Goal: Find contact information: Find contact information

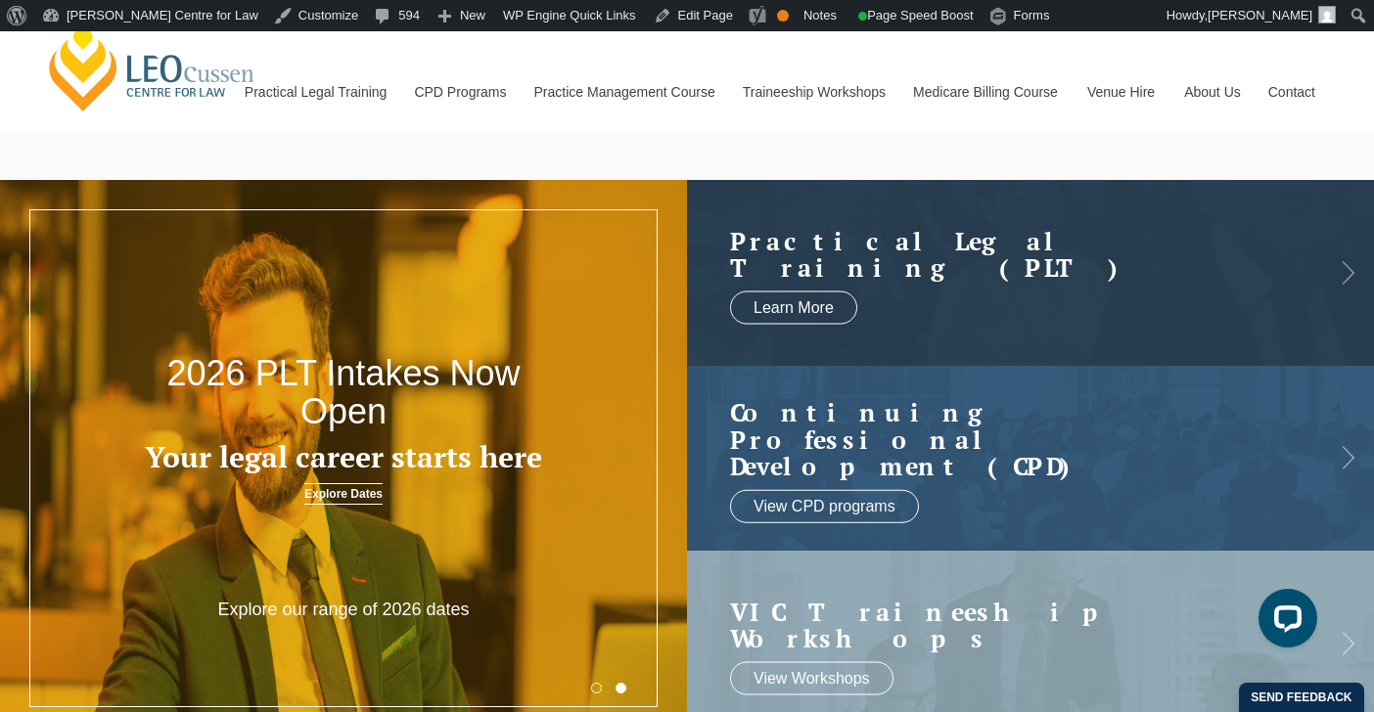
click at [1299, 90] on link "Contact" at bounding box center [1291, 92] width 76 height 84
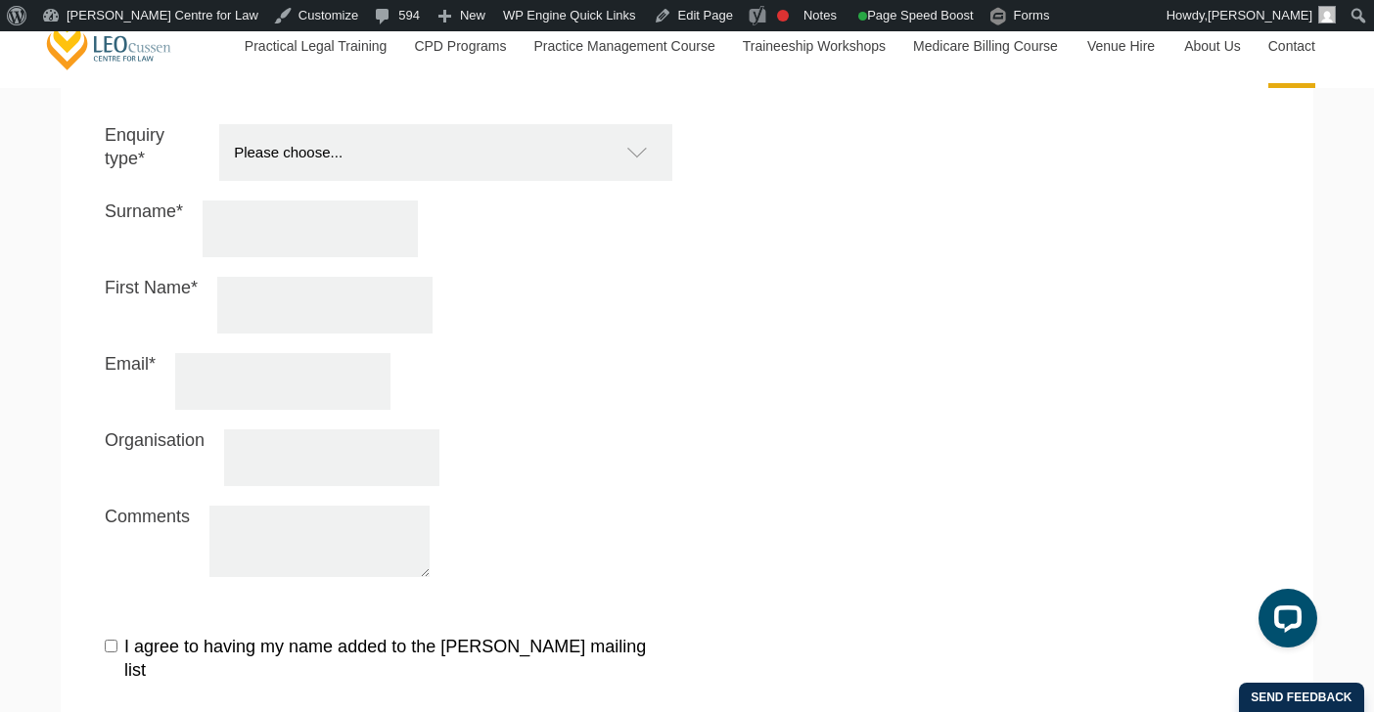
scroll to position [1919, 0]
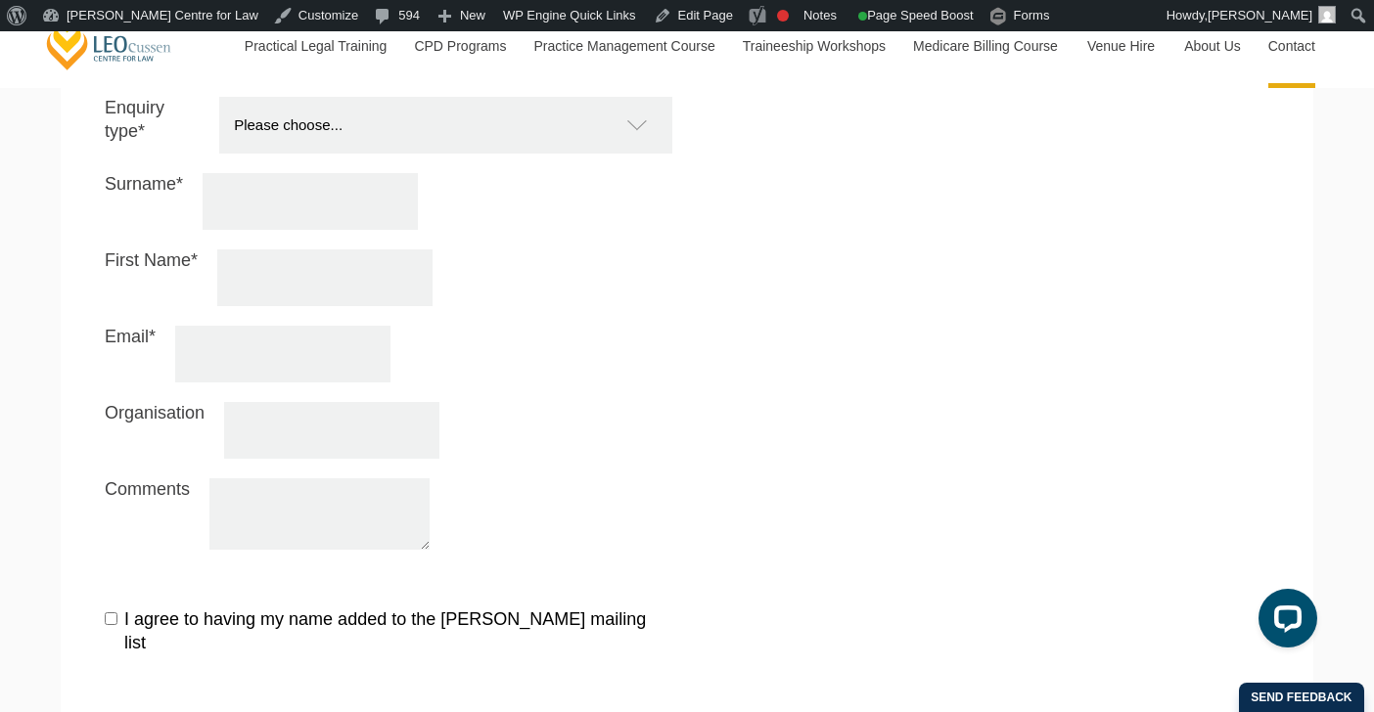
click at [269, 402] on input "Organisation" at bounding box center [331, 430] width 215 height 57
click at [271, 478] on textarea "Comments" at bounding box center [319, 513] width 220 height 71
drag, startPoint x: 153, startPoint y: 443, endPoint x: 134, endPoint y: 429, distance: 23.7
click at [153, 478] on label "Comments" at bounding box center [147, 511] width 85 height 67
click at [209, 478] on textarea "Comments" at bounding box center [319, 513] width 220 height 71
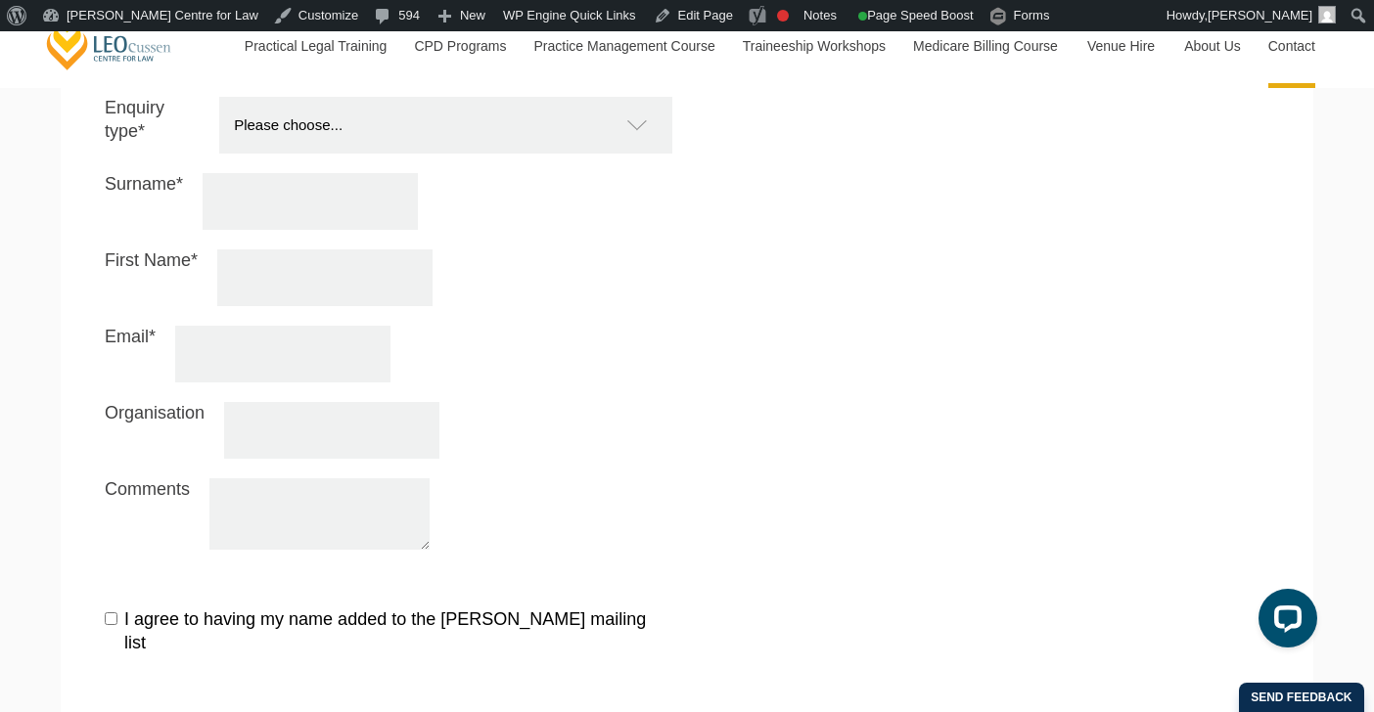
drag, startPoint x: 113, startPoint y: 431, endPoint x: 202, endPoint y: 430, distance: 89.1
click at [202, 478] on div "Comments" at bounding box center [389, 513] width 568 height 71
click at [573, 478] on div "Comments" at bounding box center [389, 513] width 568 height 71
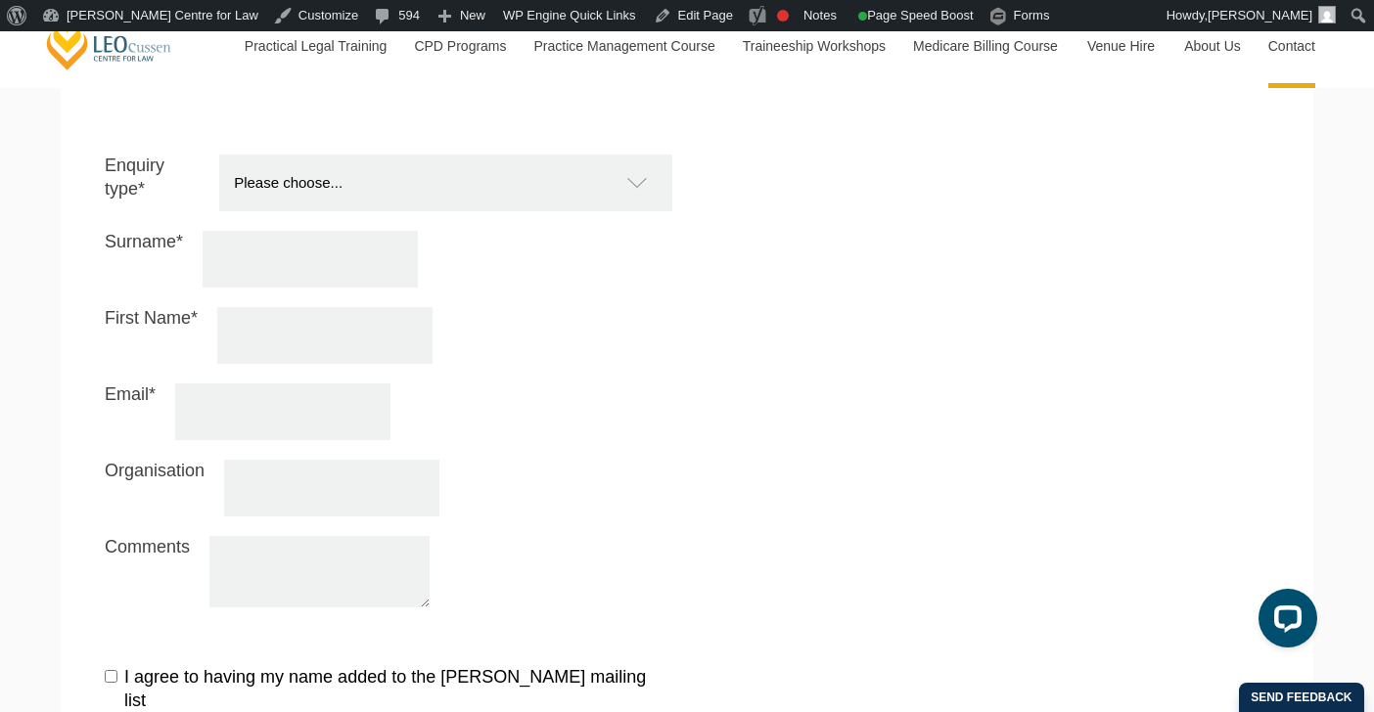
click at [238, 384] on input "Email*" at bounding box center [282, 412] width 215 height 57
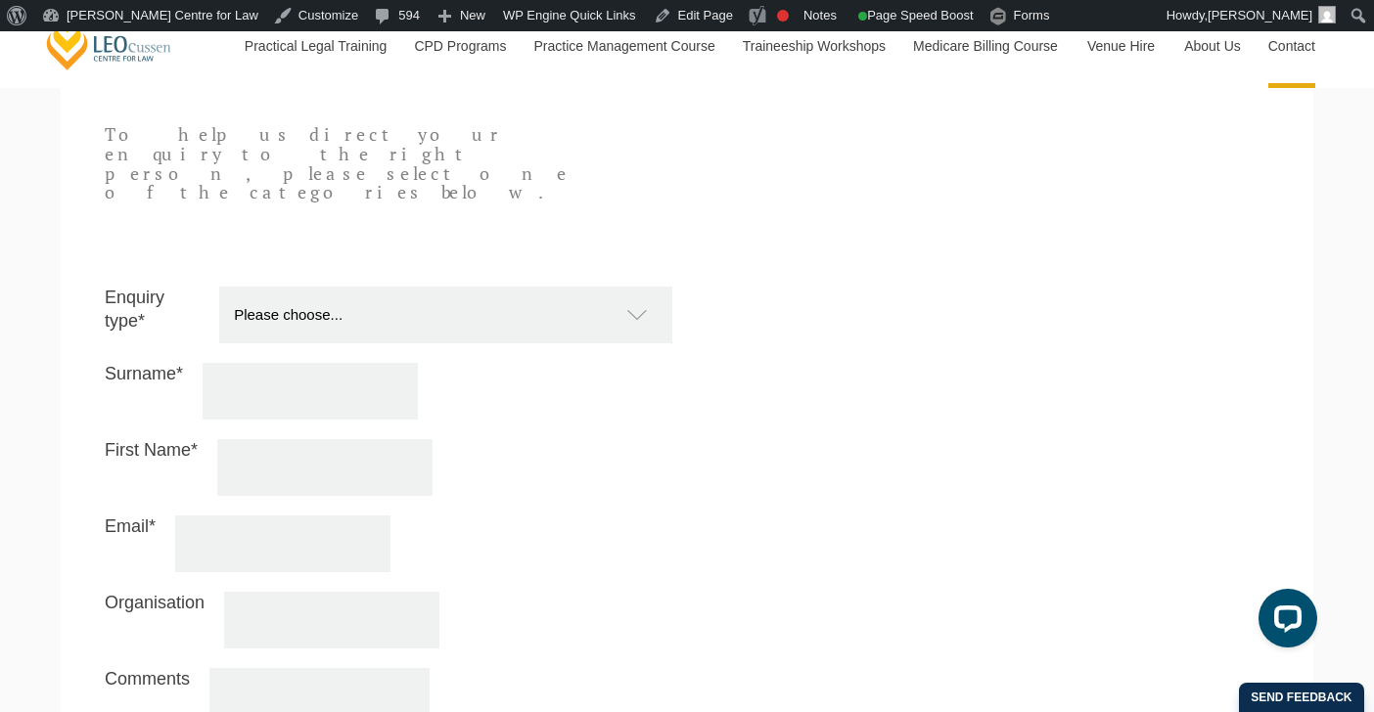
scroll to position [1703, 0]
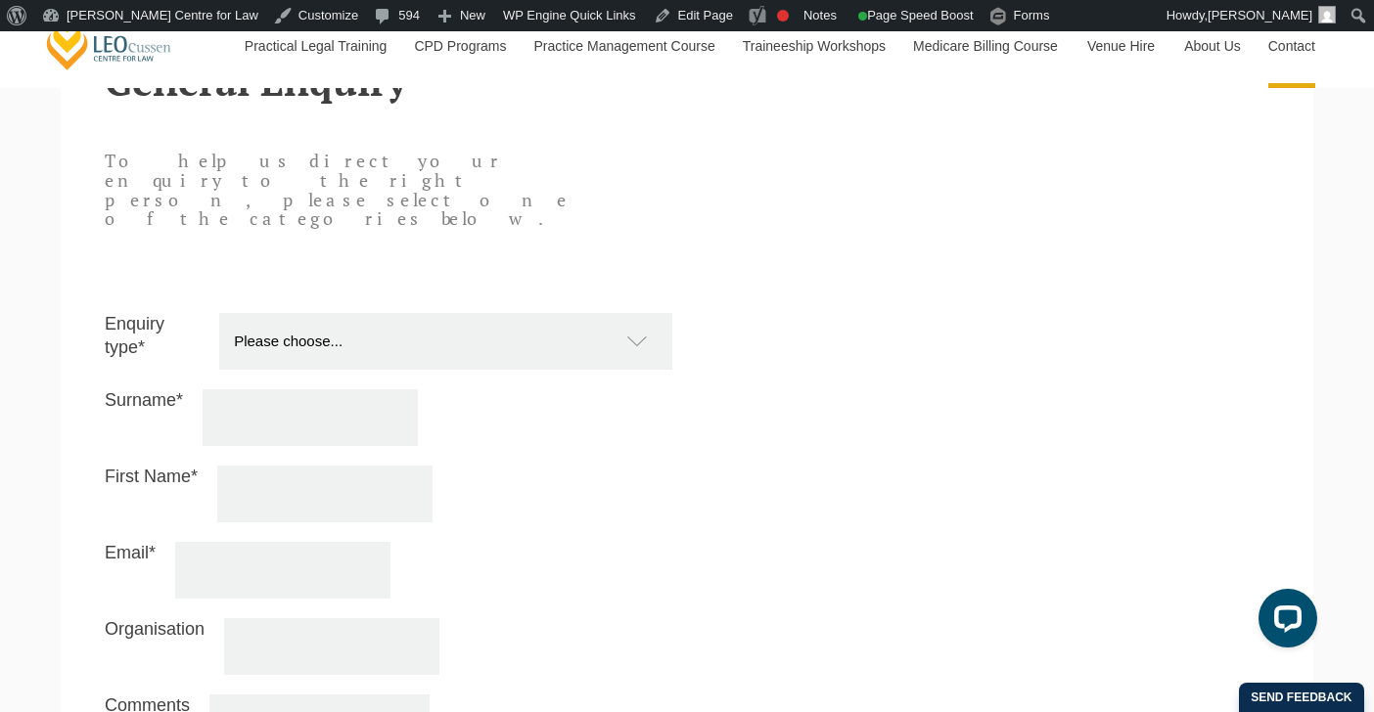
click at [575, 313] on select "Please choose... Practical Training Course (Onsite and Online) Supervised Legal…" at bounding box center [455, 341] width 473 height 57
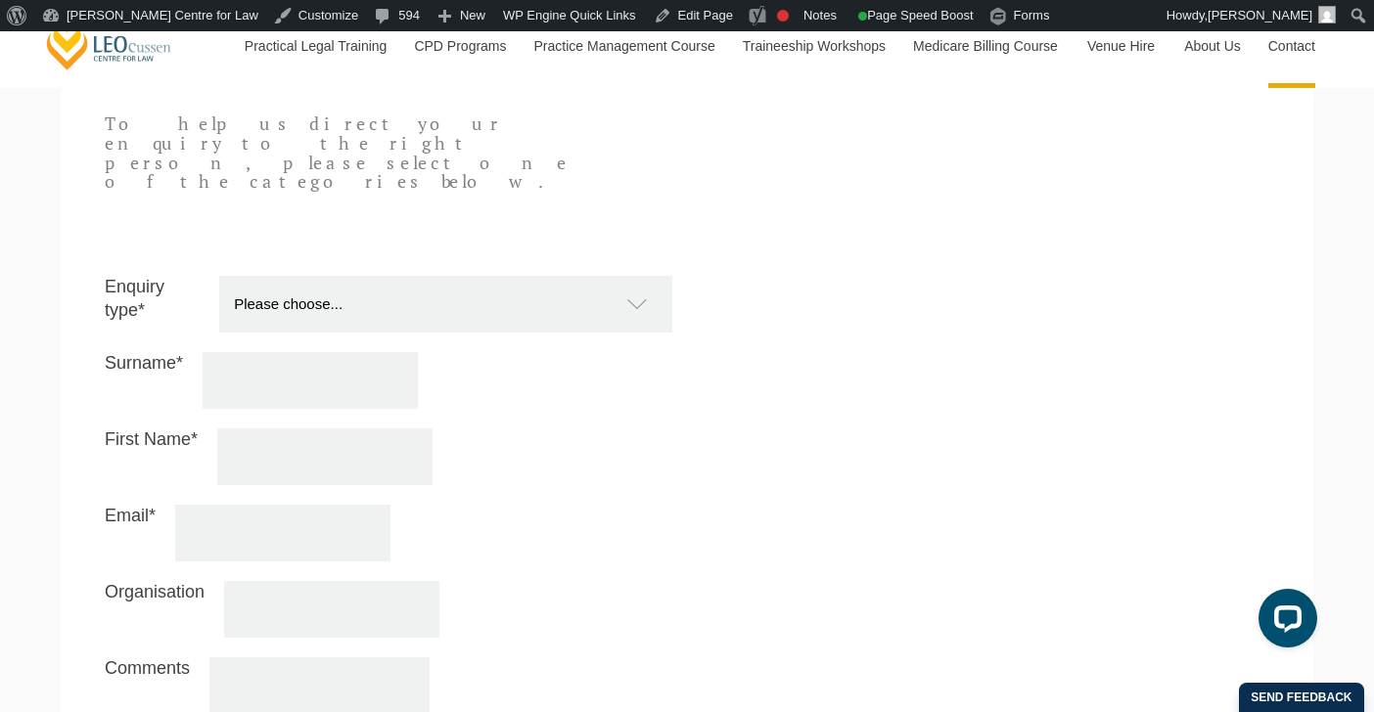
scroll to position [1702, 0]
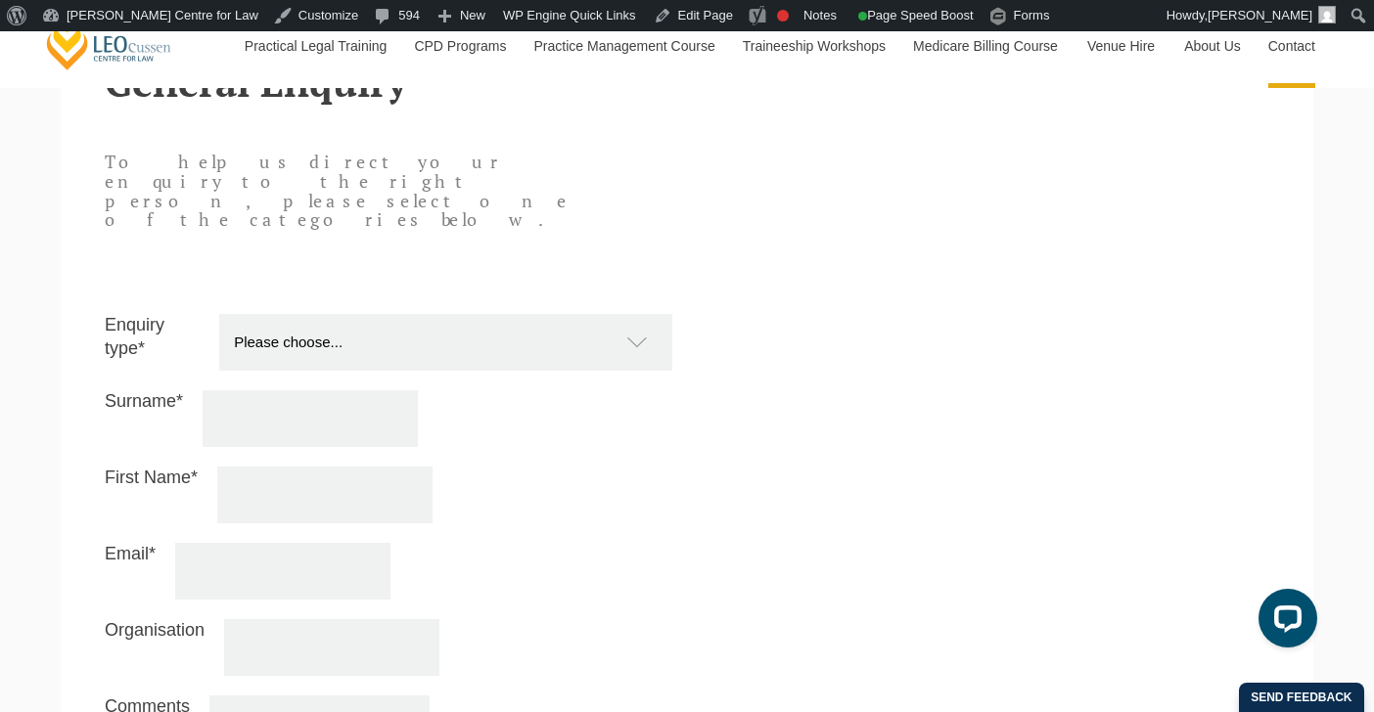
click at [226, 390] on input "Surname*" at bounding box center [310, 418] width 215 height 57
click at [246, 467] on input "First Name*" at bounding box center [324, 495] width 215 height 57
click at [817, 389] on div "Enquiry type* Please choose... Practical Training Course (Onsite and Online) Su…" at bounding box center [687, 550] width 1194 height 473
click at [266, 543] on input "Email*" at bounding box center [282, 571] width 215 height 57
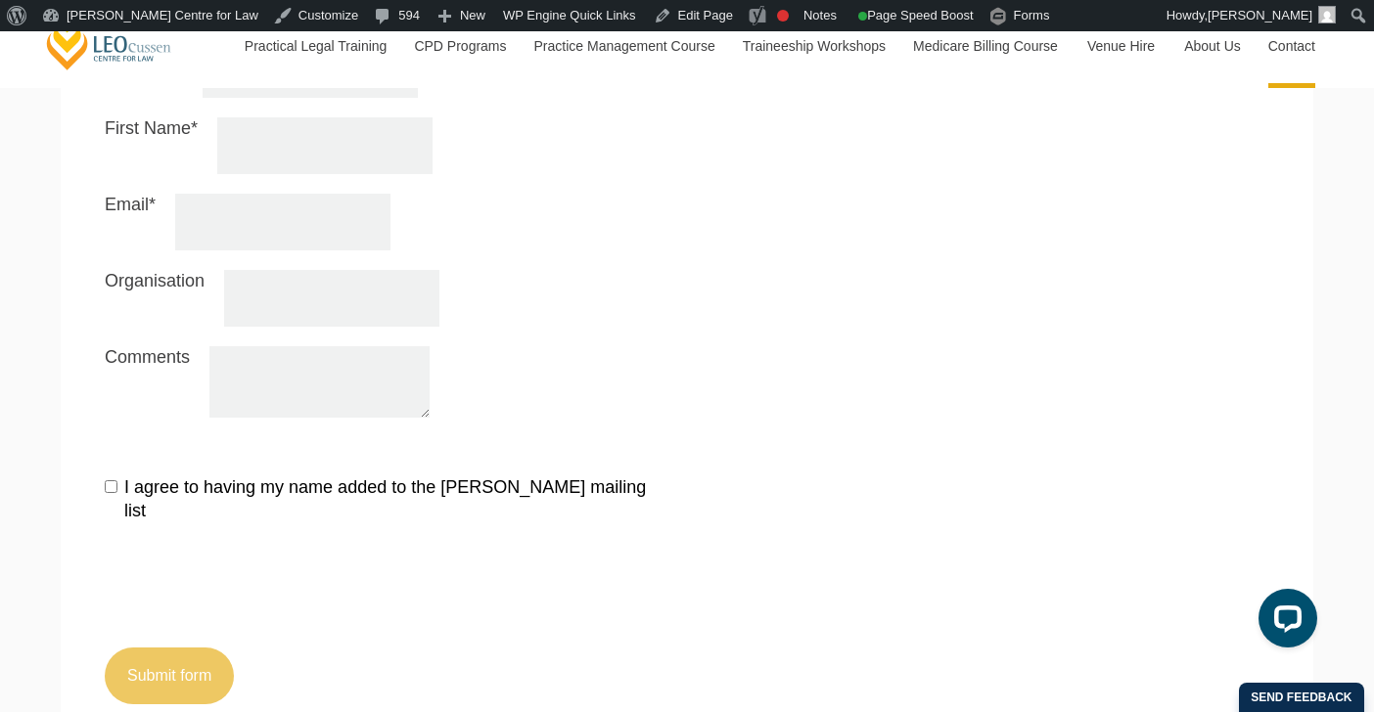
scroll to position [2054, 0]
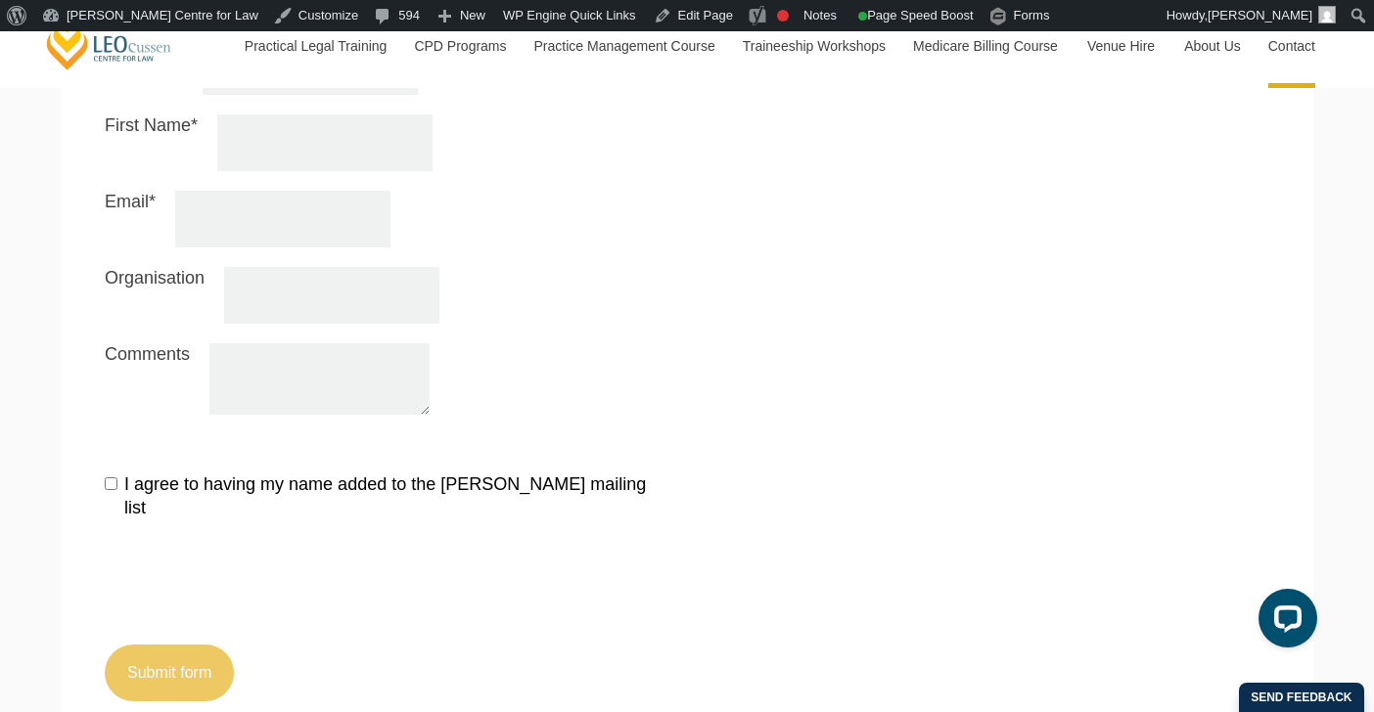
click at [1003, 464] on div "I agree to having my name added to the Leo Cussen mailing list Submit form" at bounding box center [687, 583] width 1194 height 238
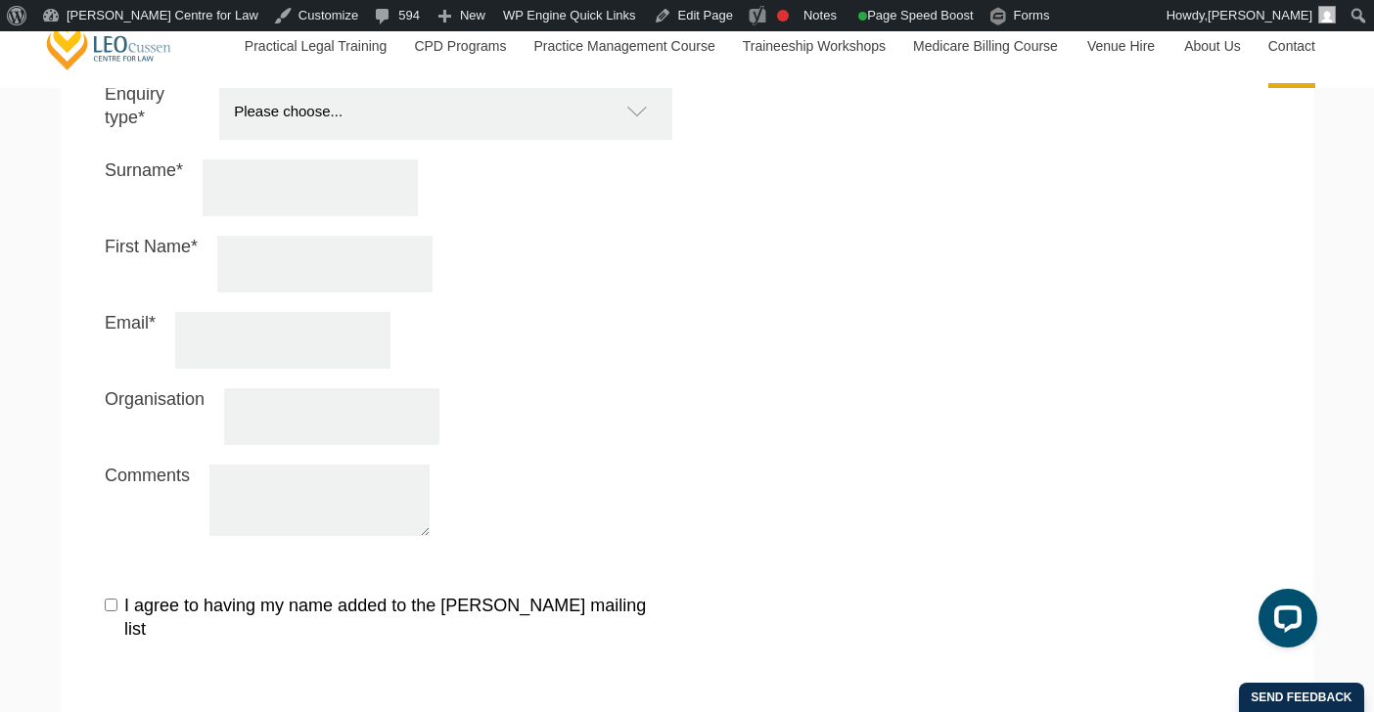
scroll to position [1937, 0]
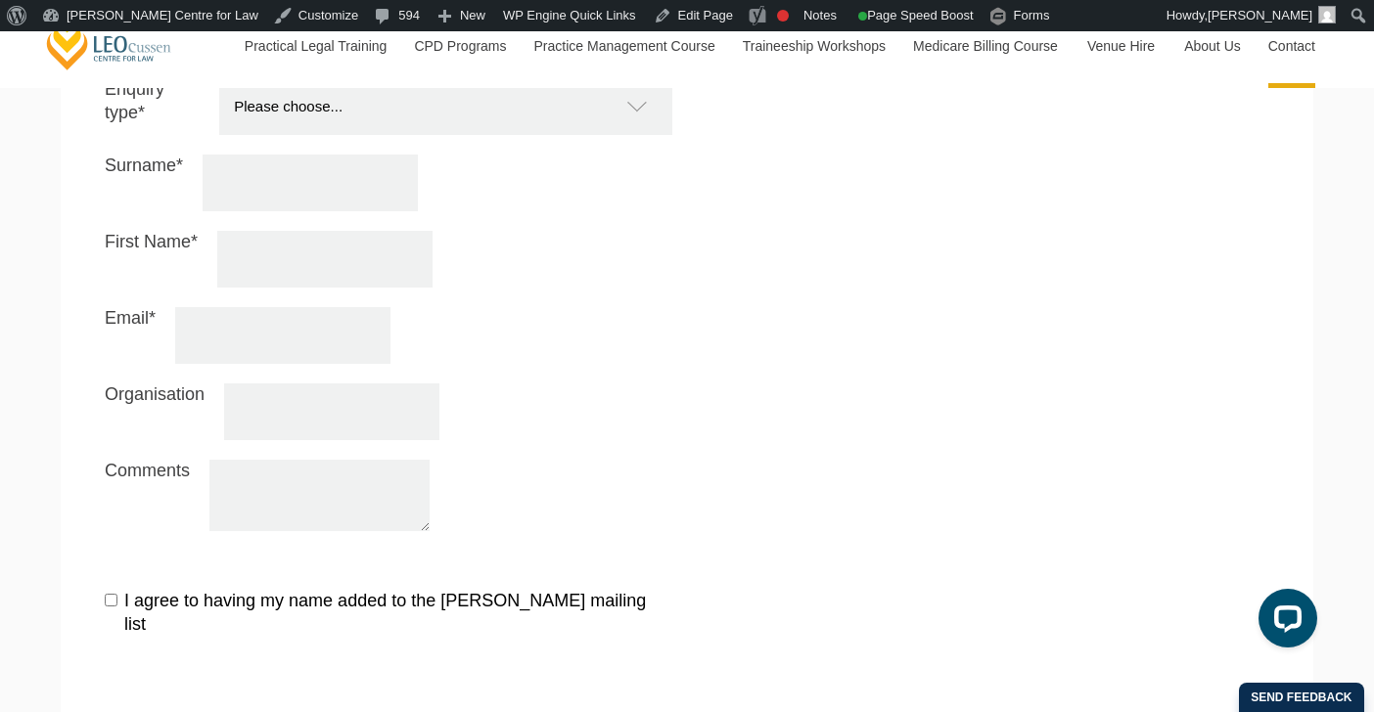
click at [188, 307] on input "Email*" at bounding box center [282, 335] width 215 height 57
click at [777, 267] on div "Enquiry type* Please choose... Practical Training Course (Onsite and Online) Su…" at bounding box center [687, 314] width 1194 height 473
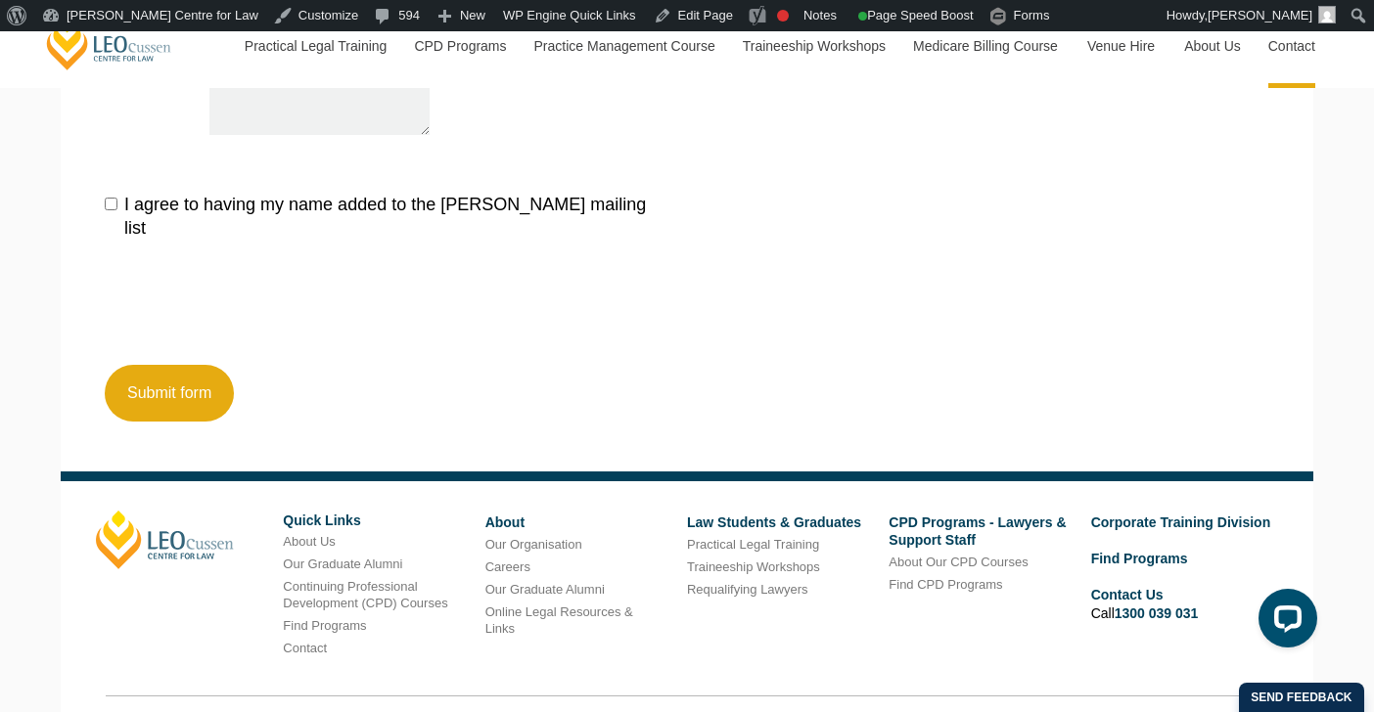
scroll to position [2383, 0]
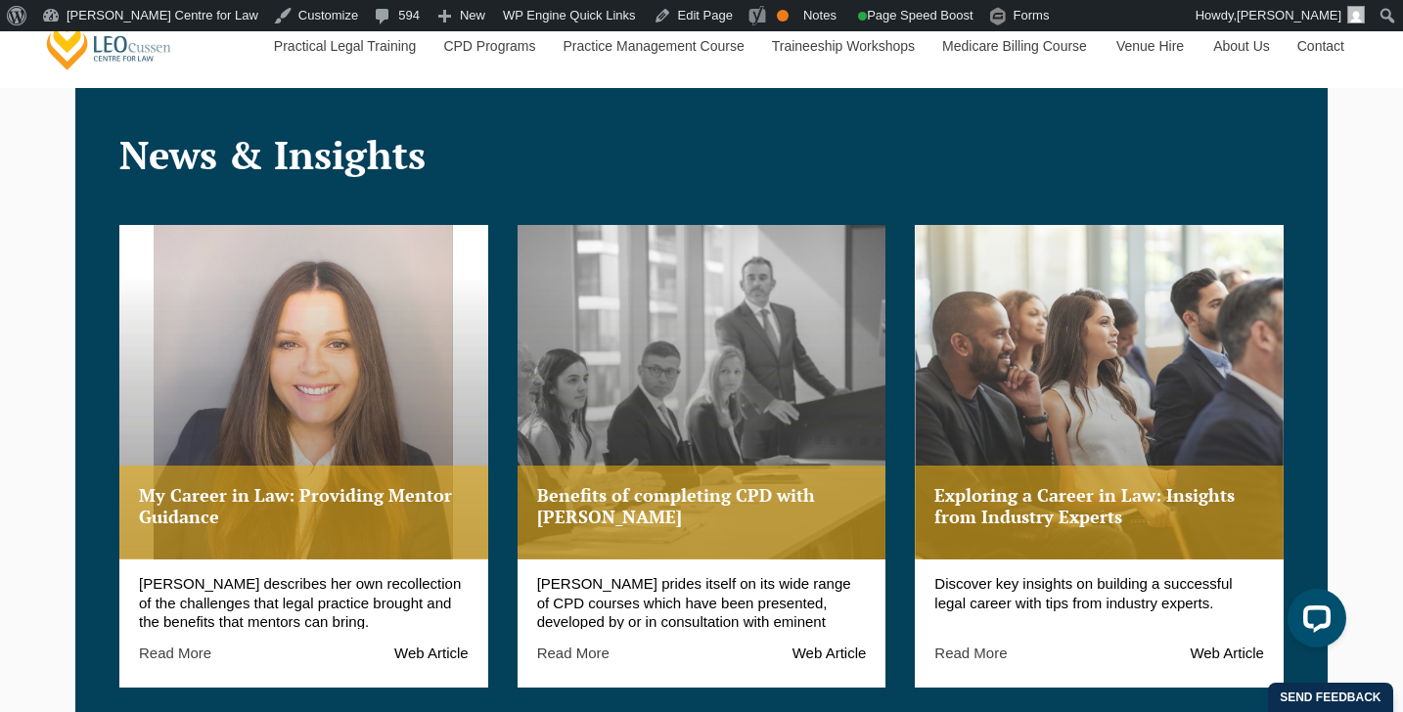
scroll to position [2268, 0]
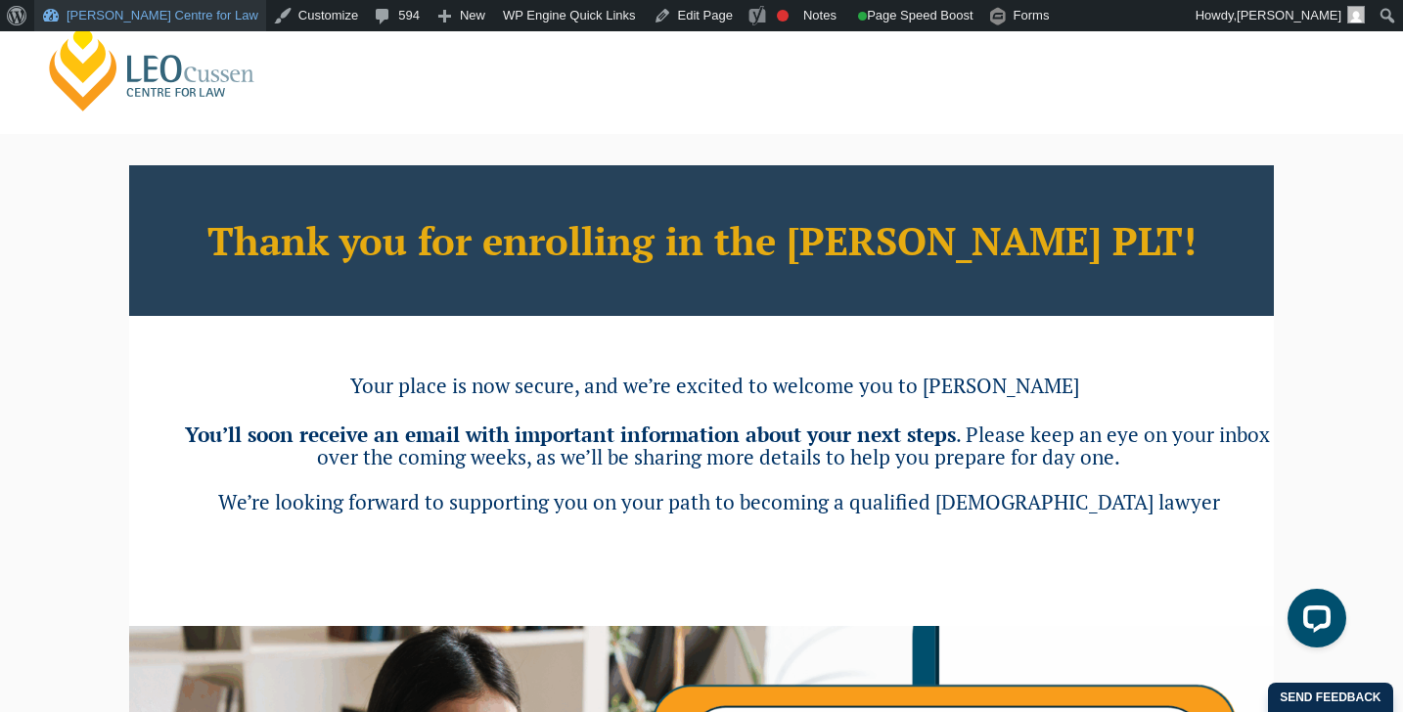
drag, startPoint x: 116, startPoint y: 183, endPoint x: 146, endPoint y: 28, distance: 157.4
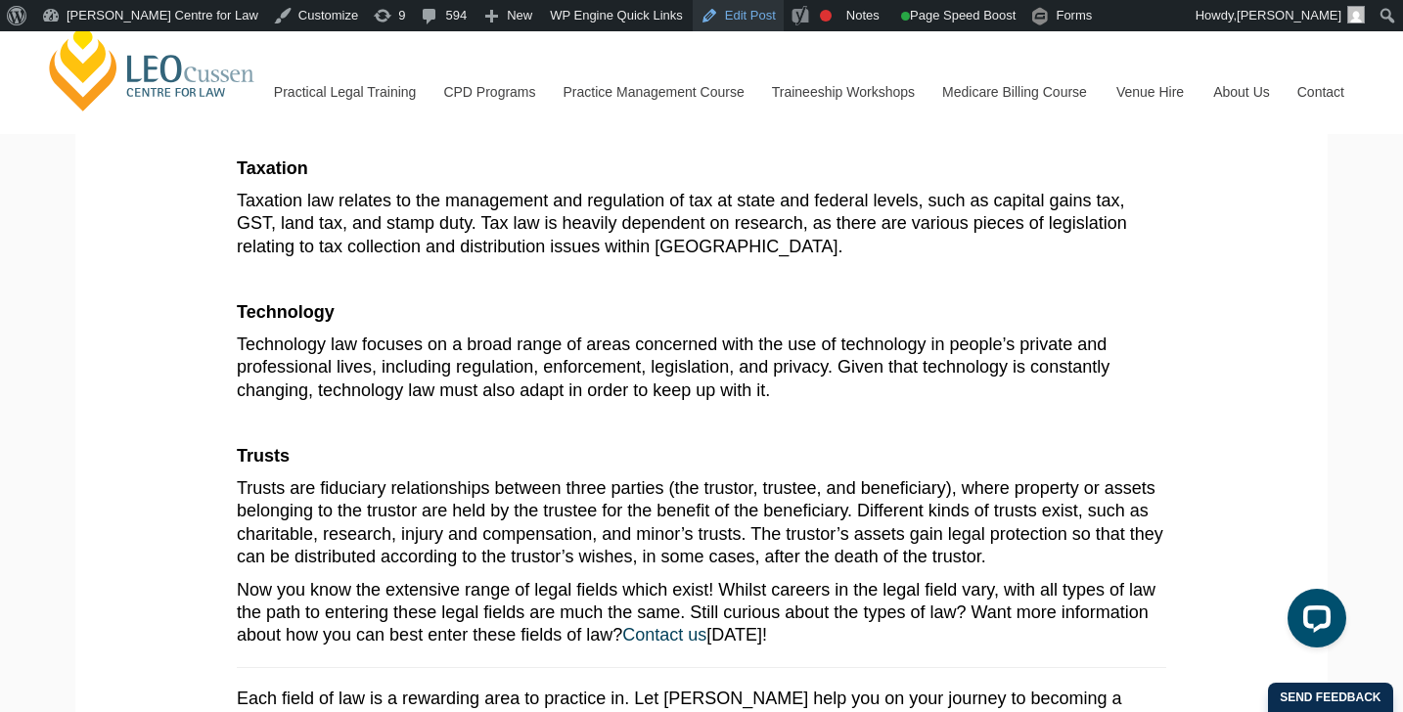
scroll to position [3338, 0]
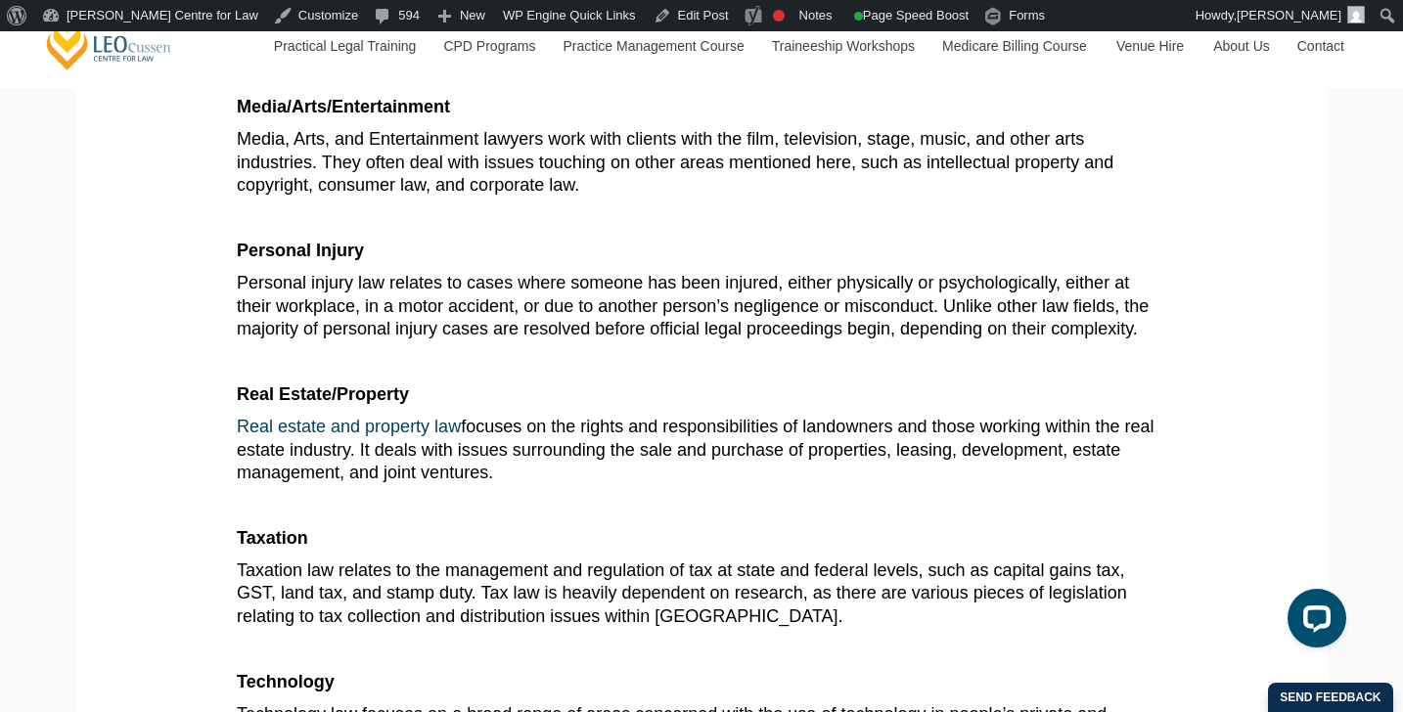
scroll to position [2983, 0]
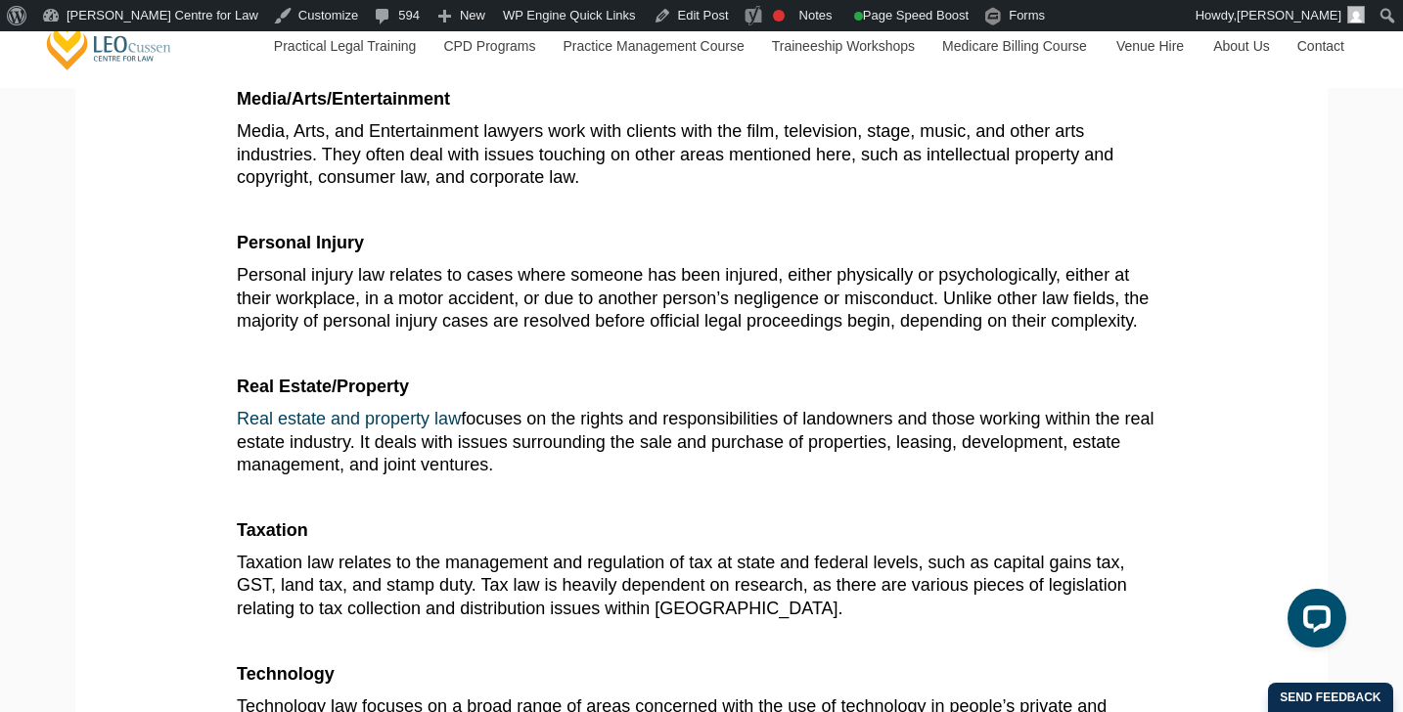
click at [240, 252] on b "Personal Injury" at bounding box center [300, 243] width 127 height 20
click at [292, 252] on b "Personal Injury" at bounding box center [300, 243] width 127 height 20
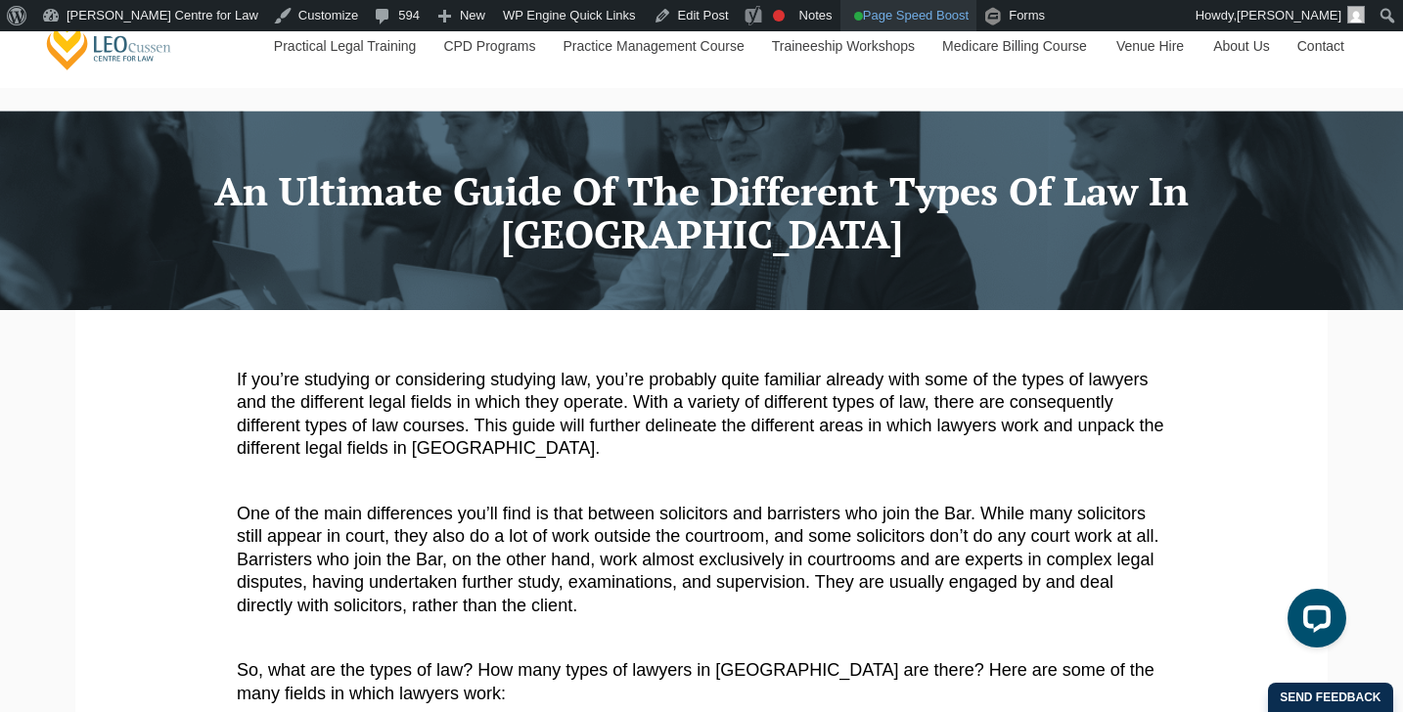
scroll to position [34, 0]
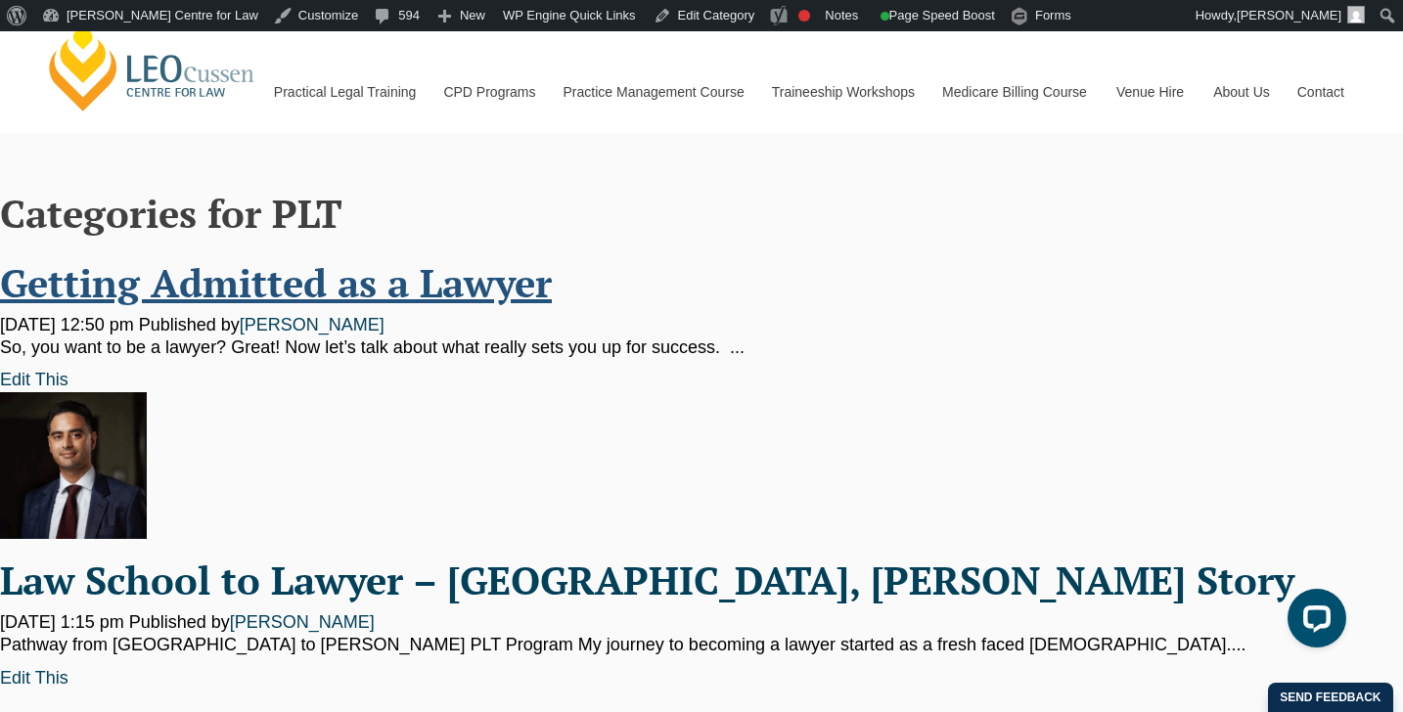
click at [251, 280] on link "Getting Admitted as a Lawyer" at bounding box center [276, 282] width 552 height 52
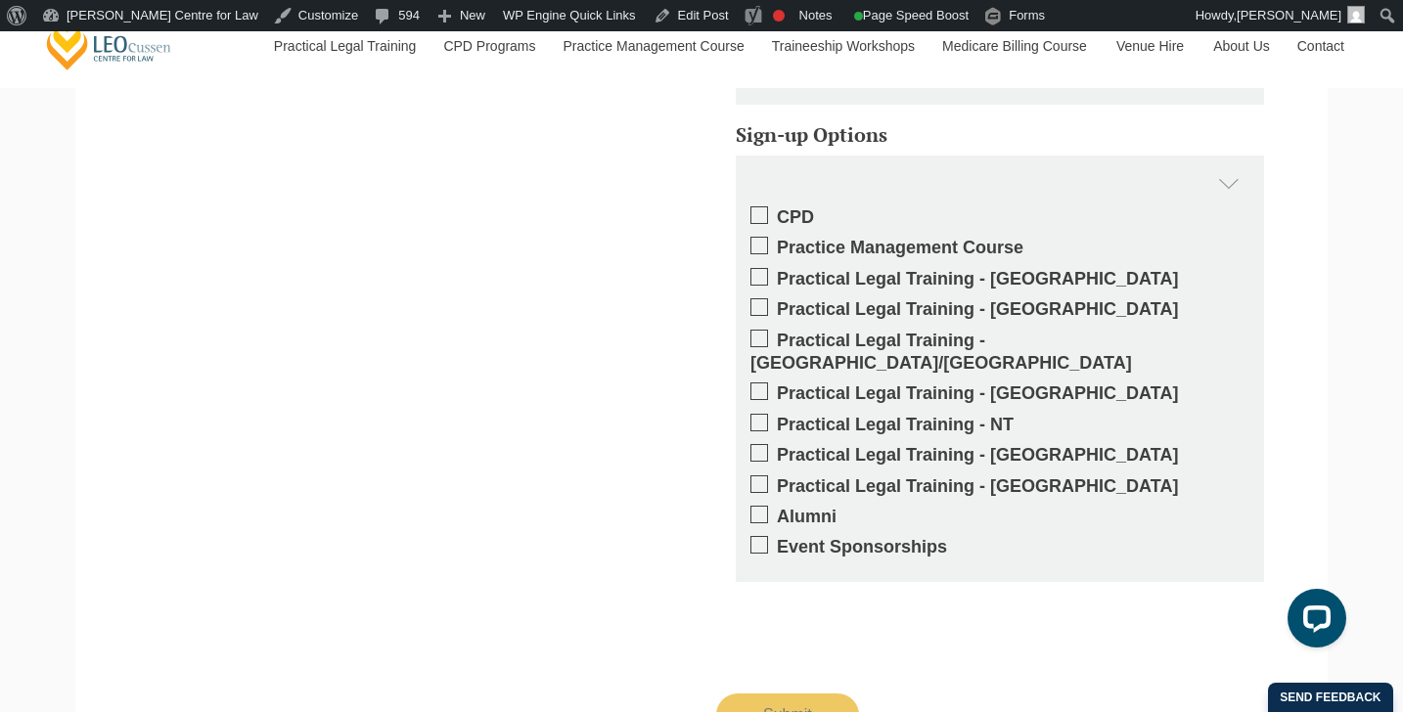
scroll to position [2216, 0]
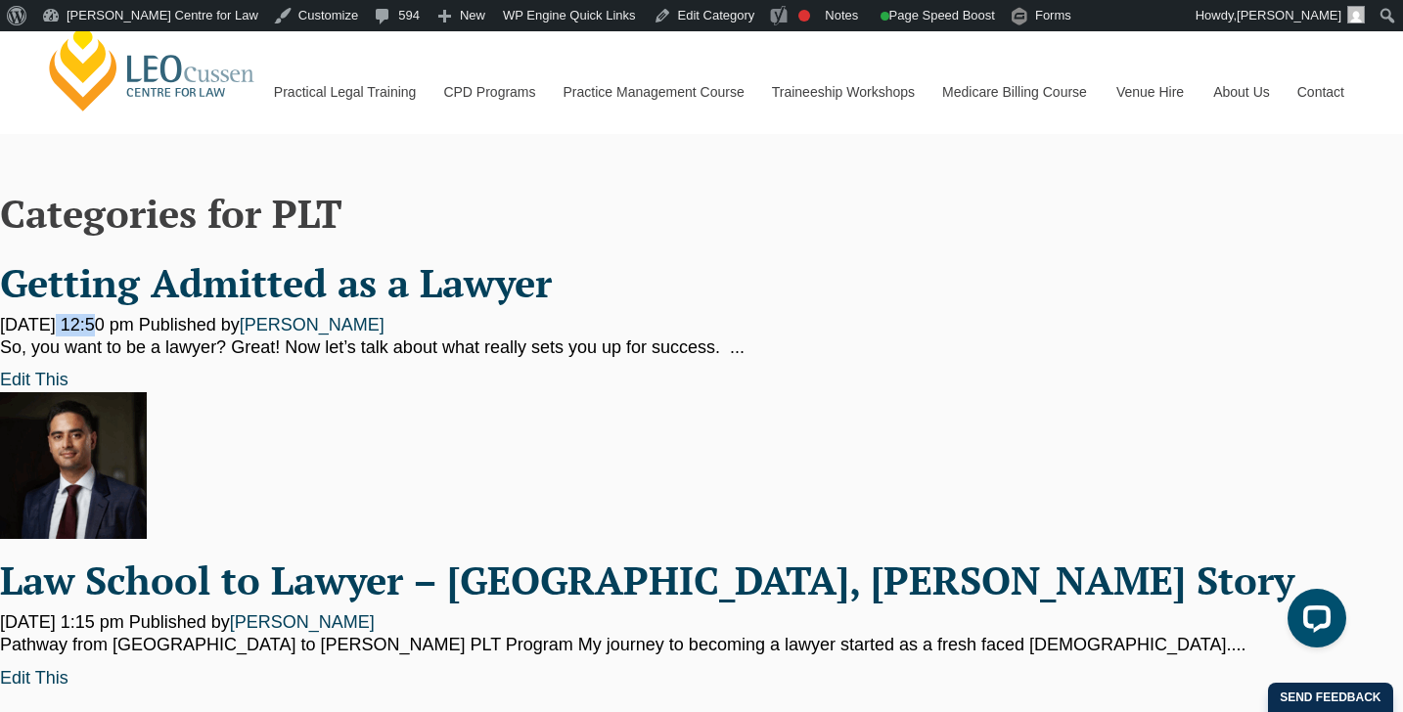
drag, startPoint x: 53, startPoint y: 326, endPoint x: 81, endPoint y: 322, distance: 28.6
click at [81, 322] on span "[DATE] 12:50 pm" at bounding box center [67, 325] width 134 height 20
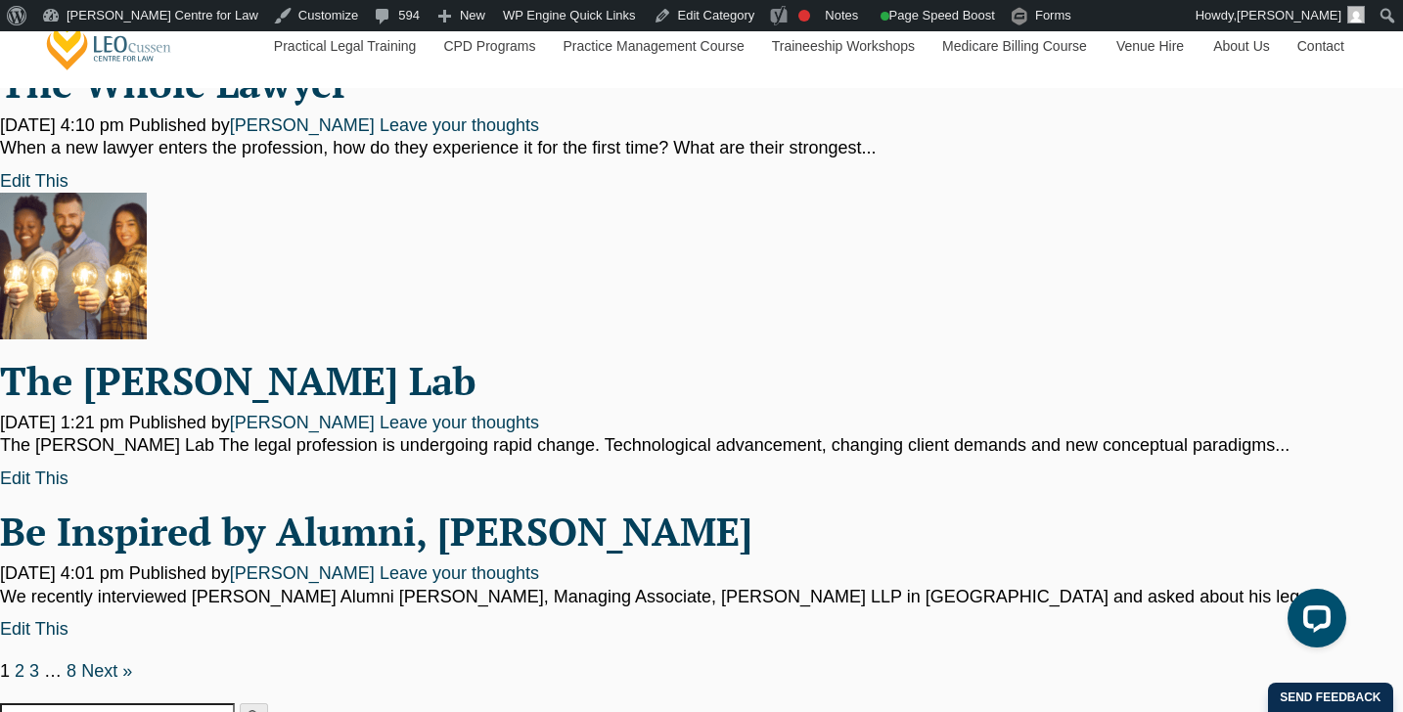
scroll to position [1857, 0]
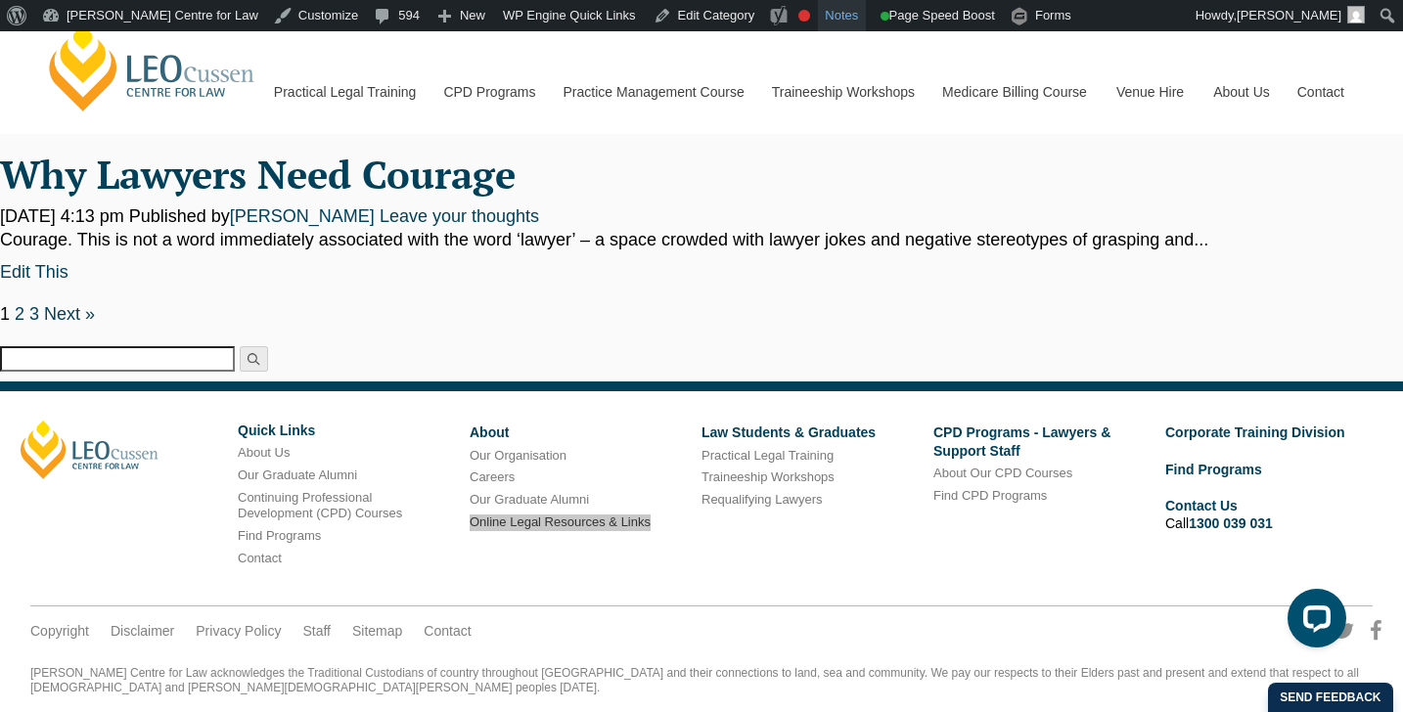
scroll to position [1657, 0]
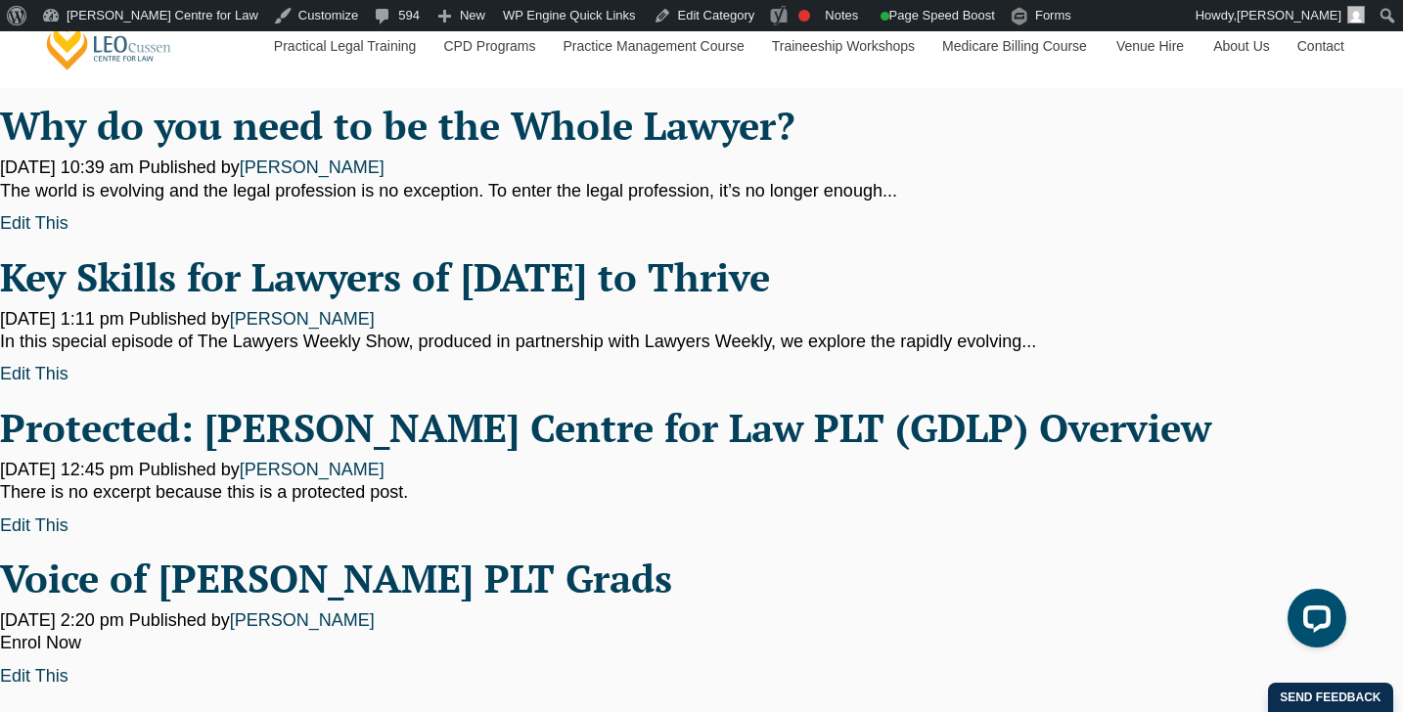
scroll to position [1657, 0]
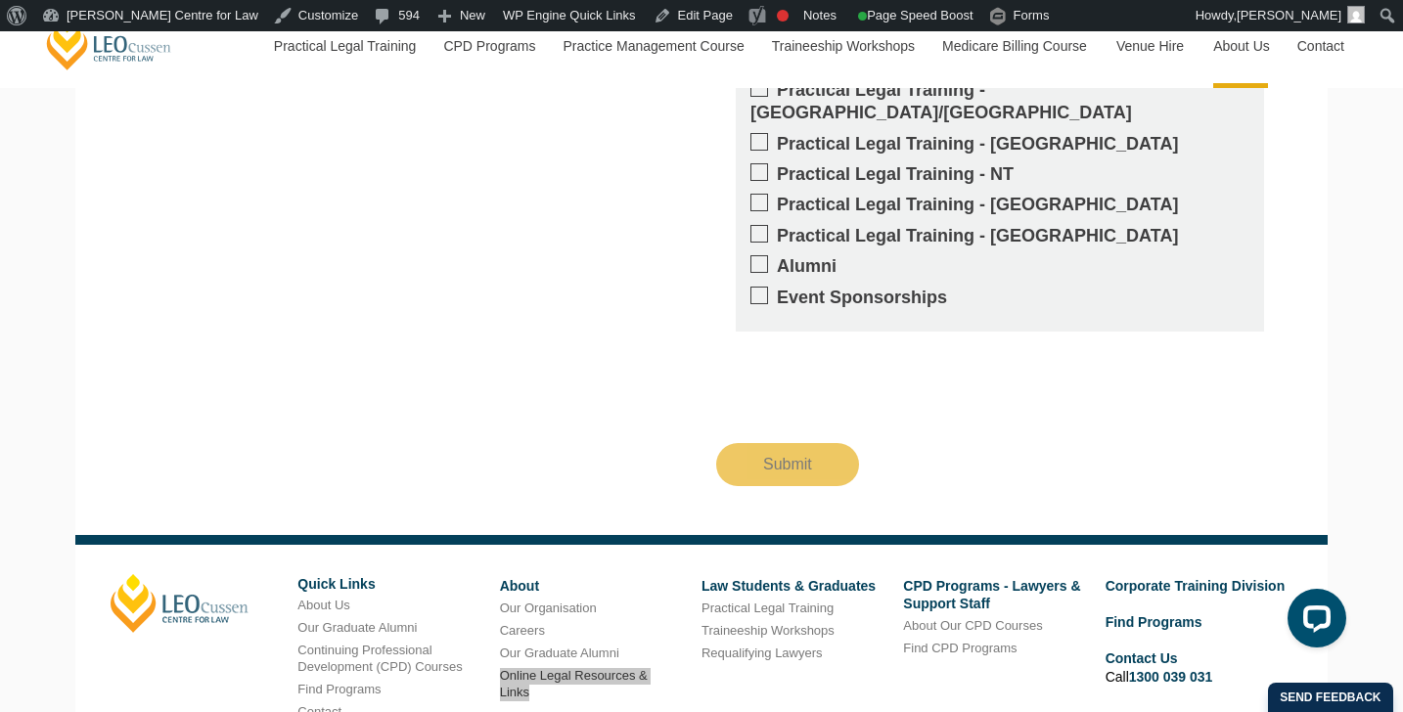
scroll to position [2927, 0]
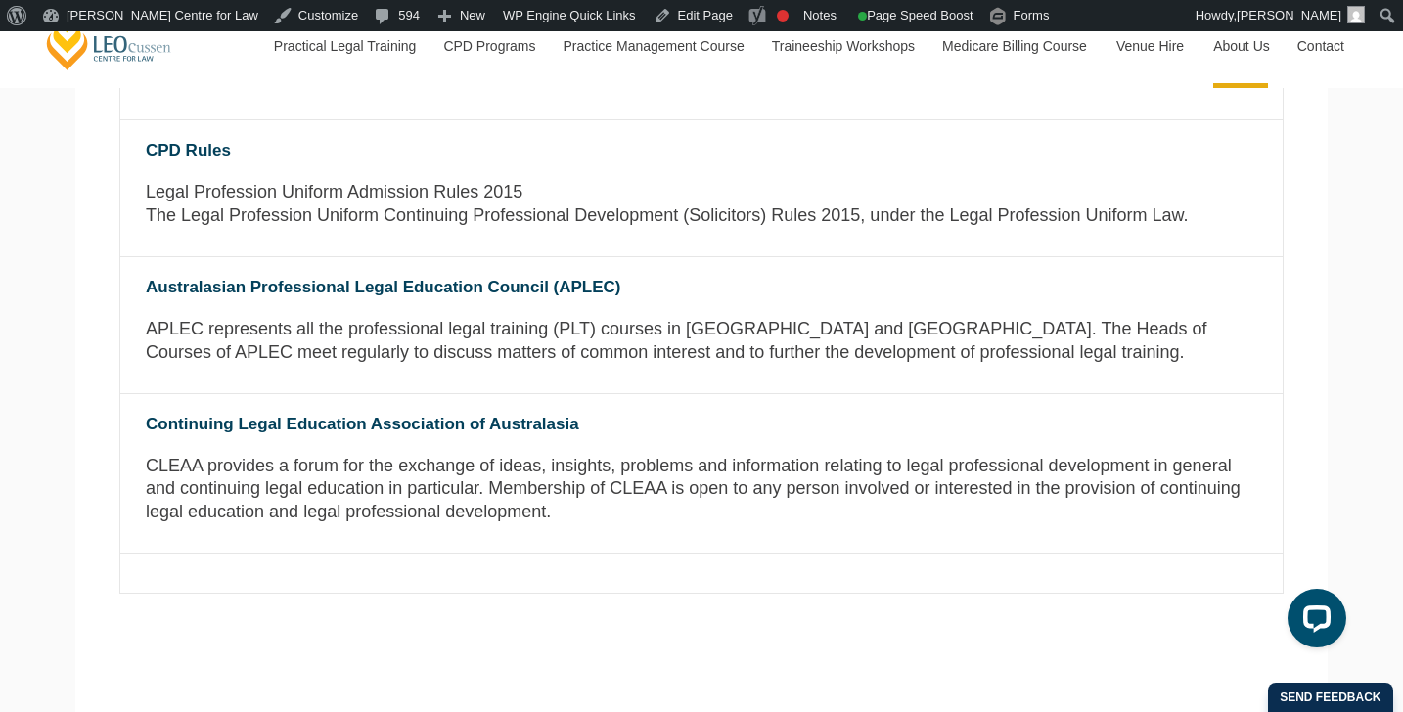
scroll to position [1614, 0]
drag, startPoint x: 85, startPoint y: 199, endPoint x: 141, endPoint y: 175, distance: 60.5
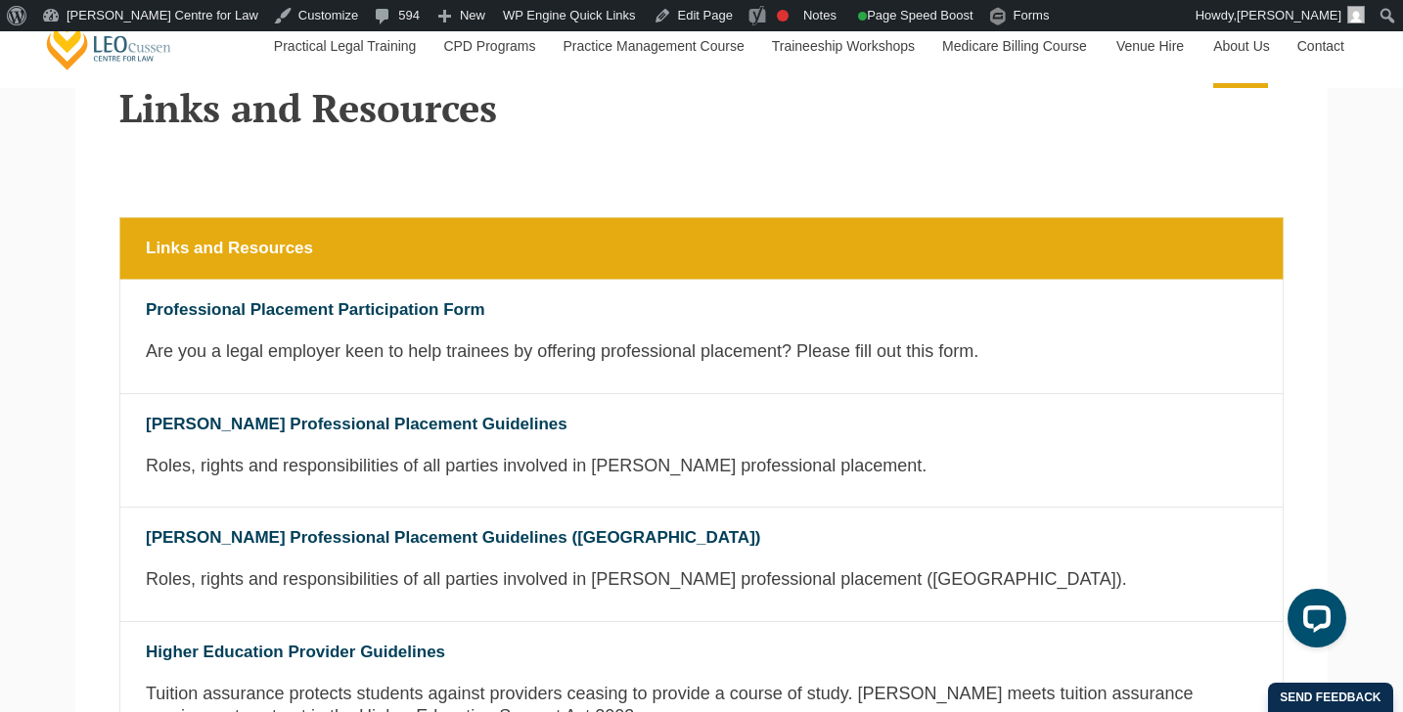
scroll to position [574, 0]
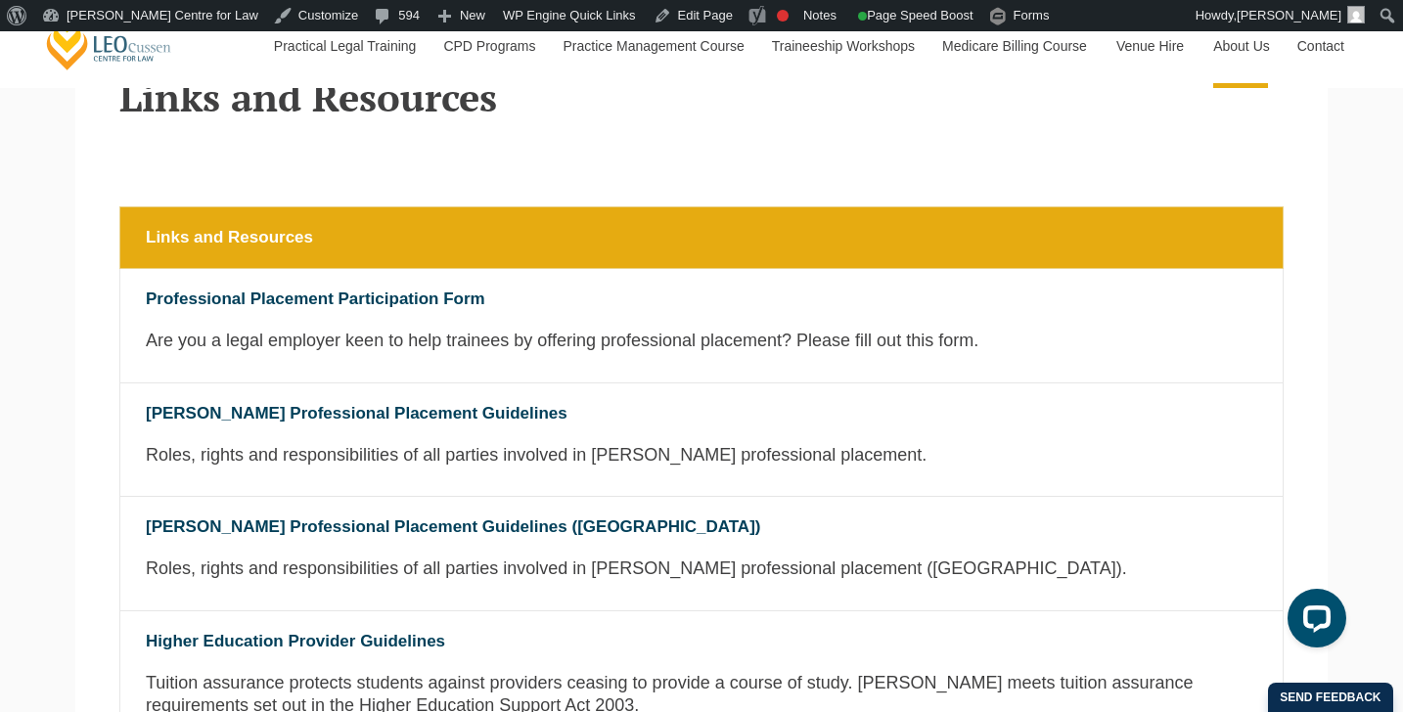
click at [417, 232] on th "Links and Resources" at bounding box center [701, 238] width 1163 height 62
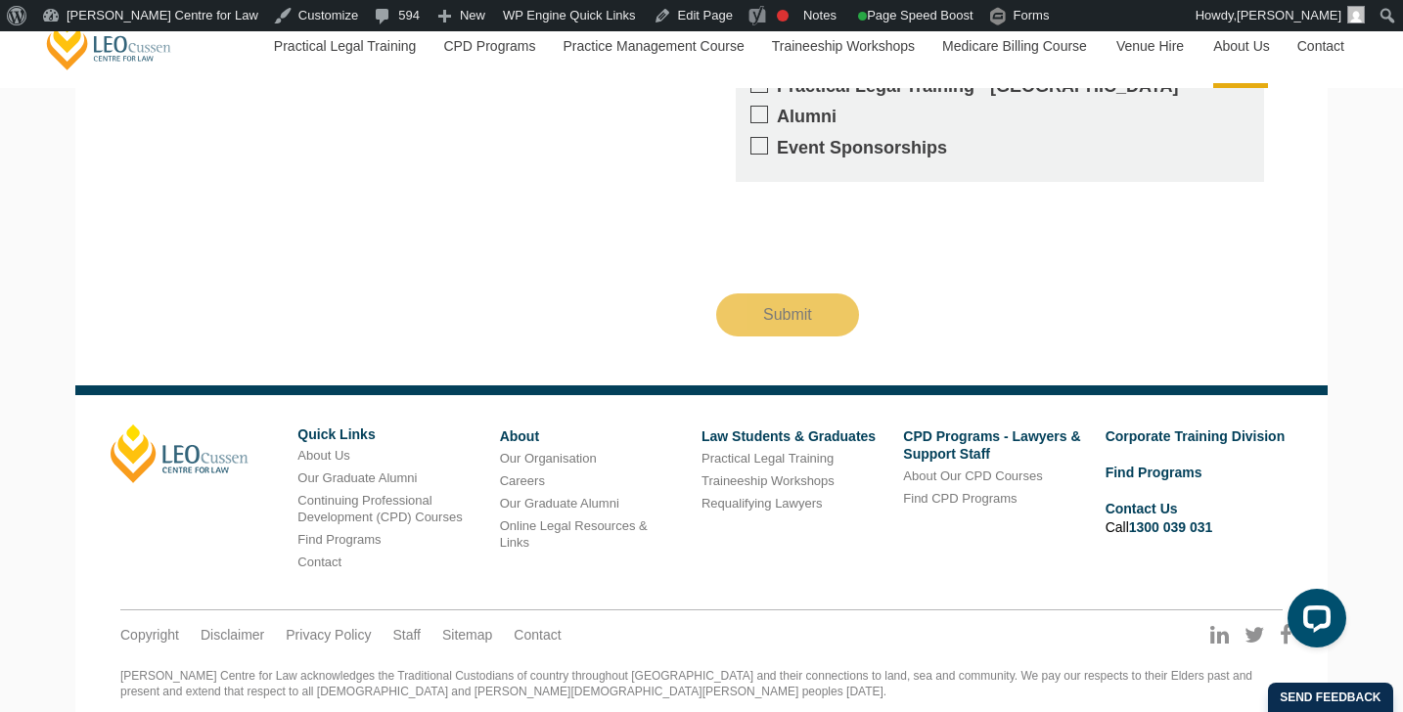
scroll to position [2927, 0]
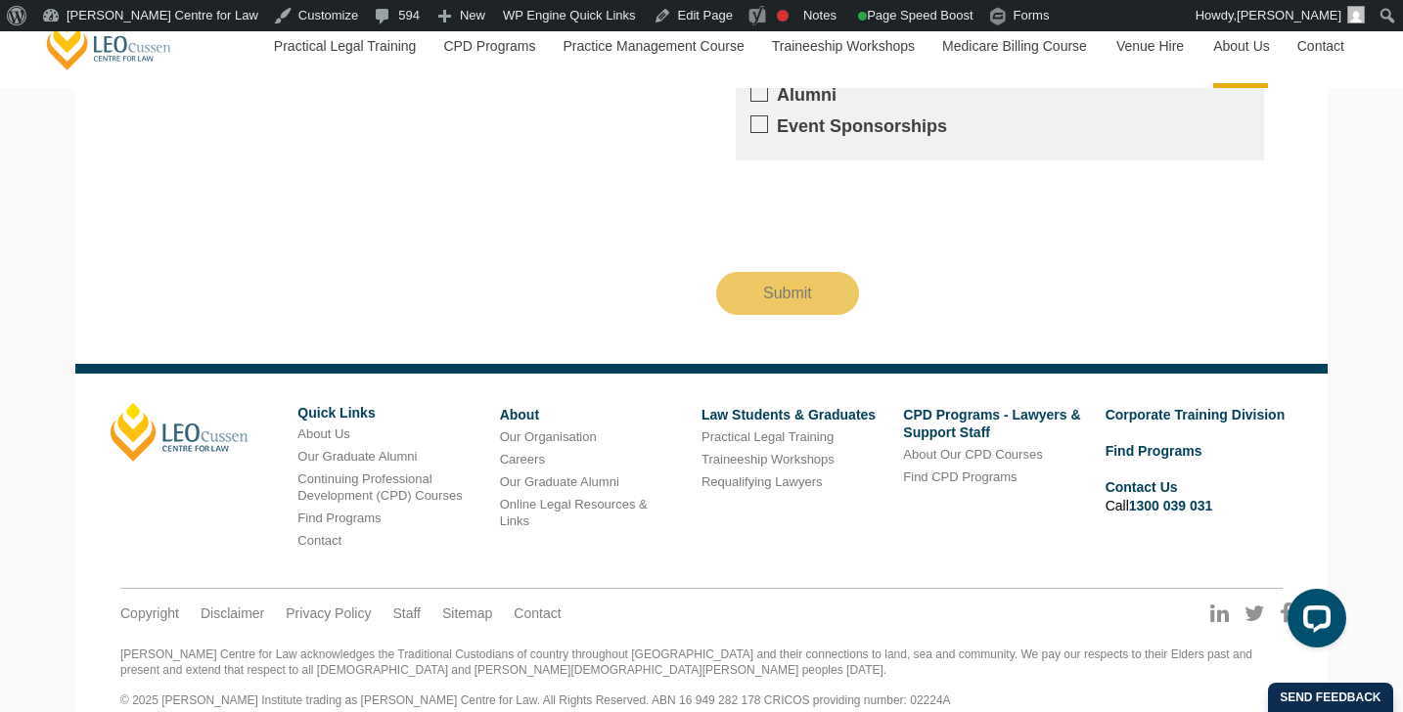
click at [709, 523] on div "[PERSON_NAME] Quick Links About Us Our Graduate Alumni Continuing Professional …" at bounding box center [701, 485] width 1211 height 165
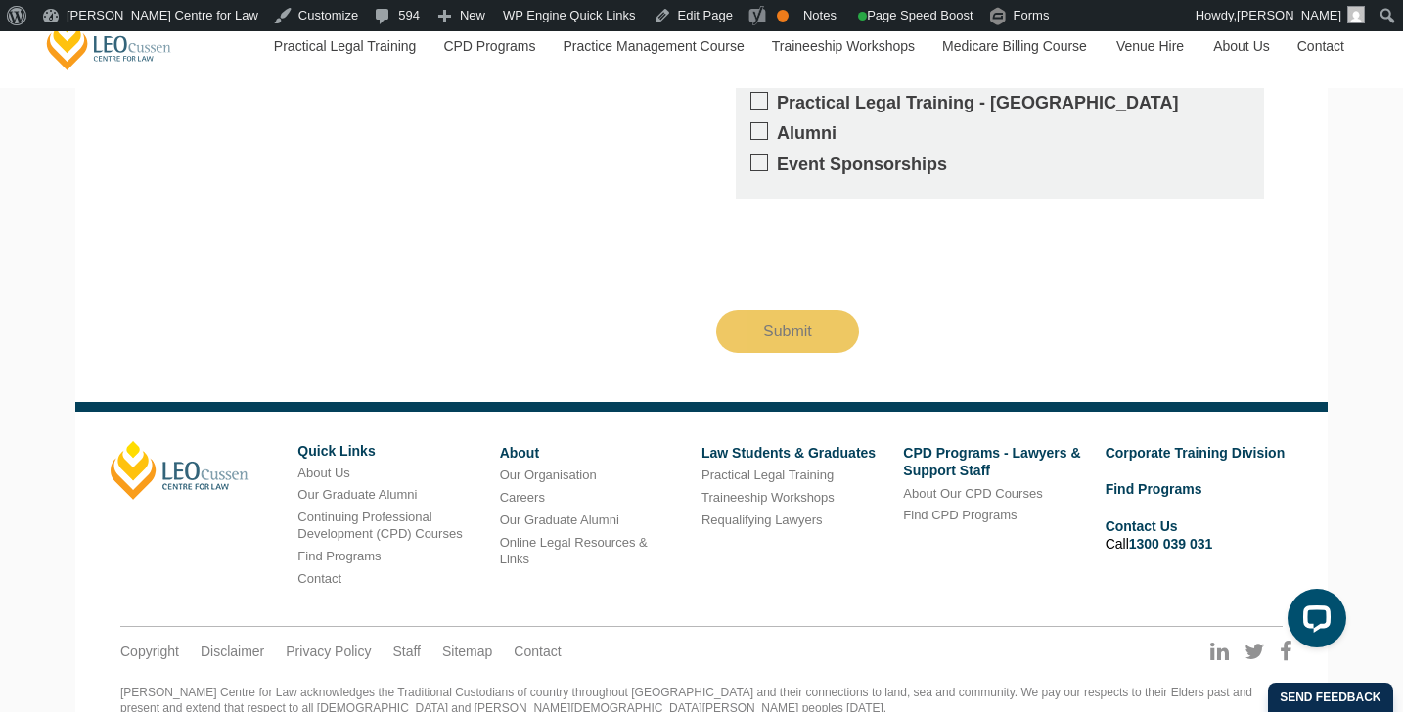
scroll to position [3712, 0]
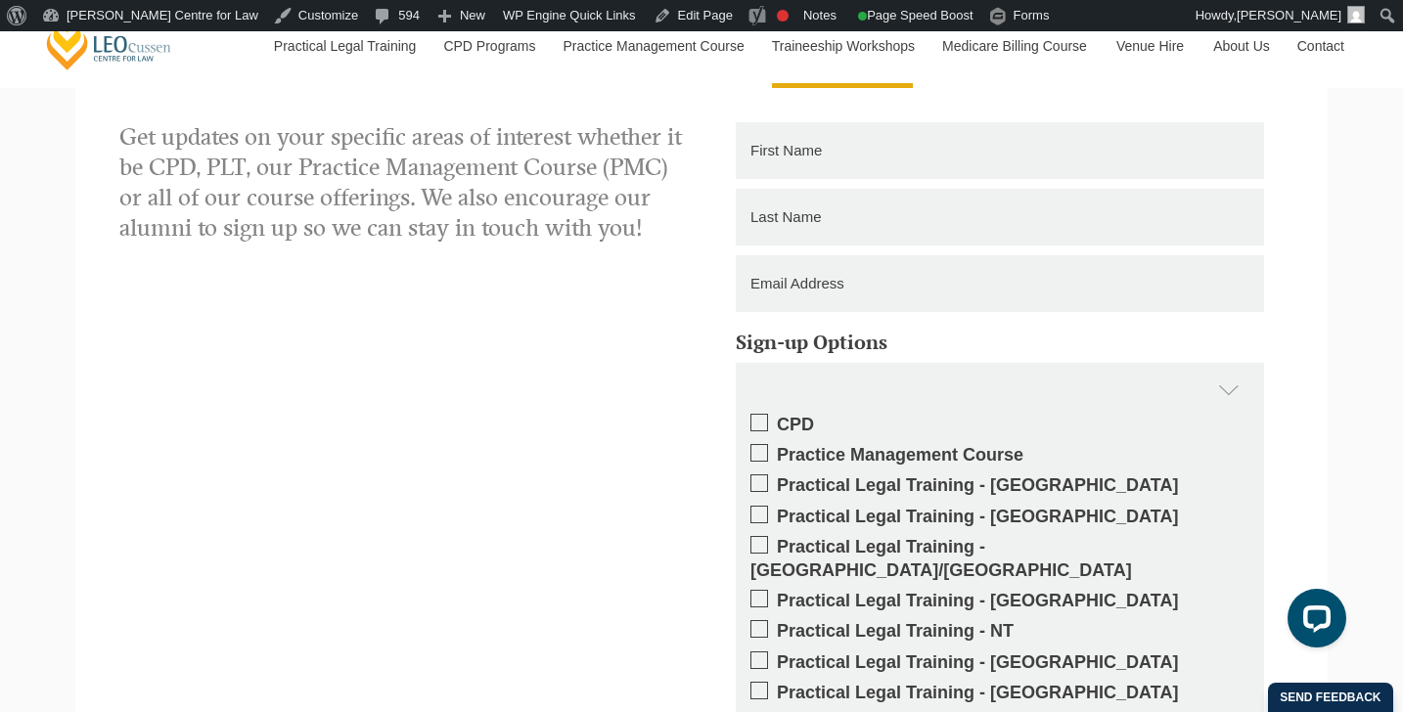
scroll to position [1593, 0]
